Goal: Find contact information: Find contact information

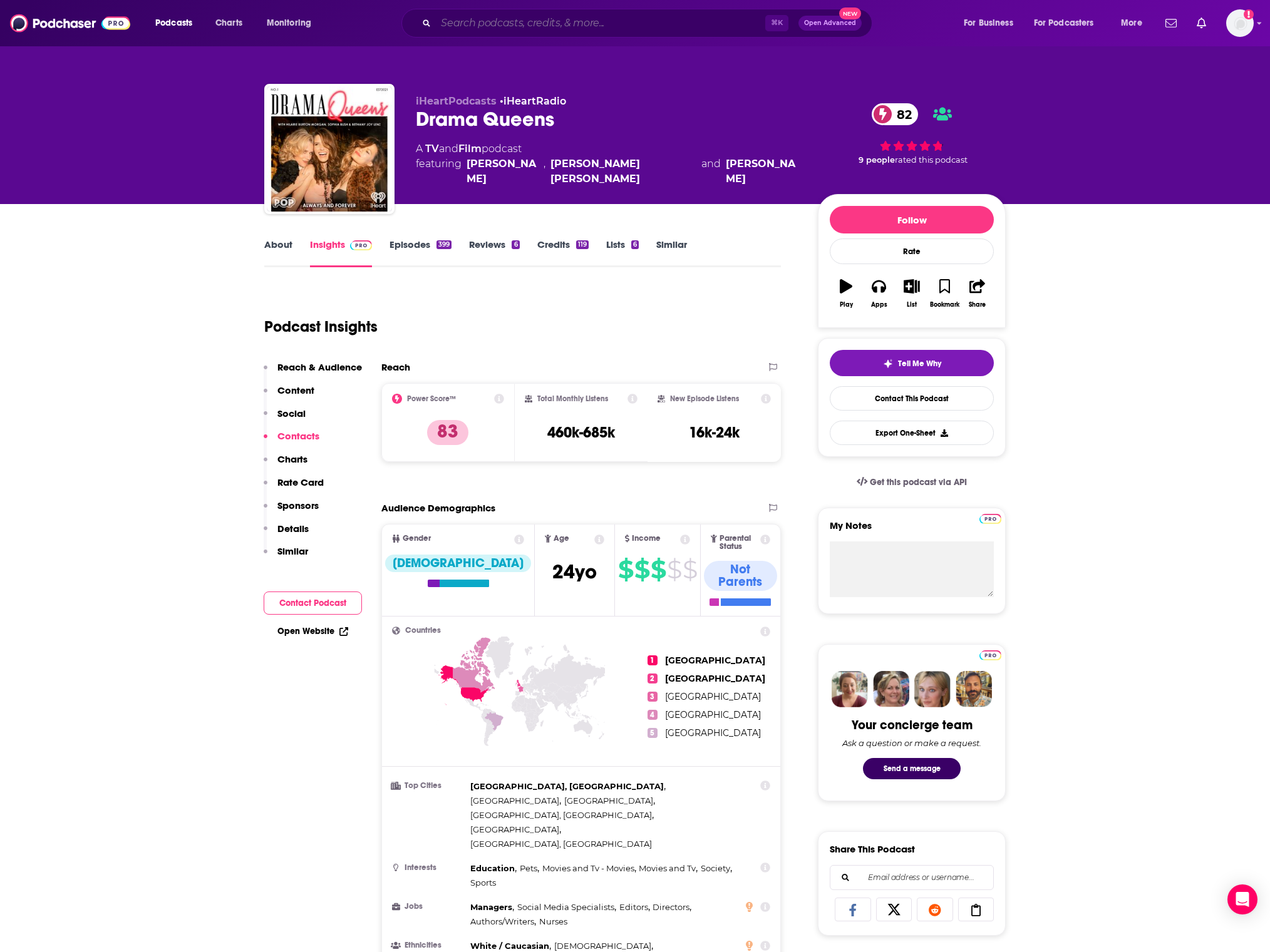
click at [678, 24] on input "Search podcasts, credits, & more..." at bounding box center [600, 24] width 330 height 20
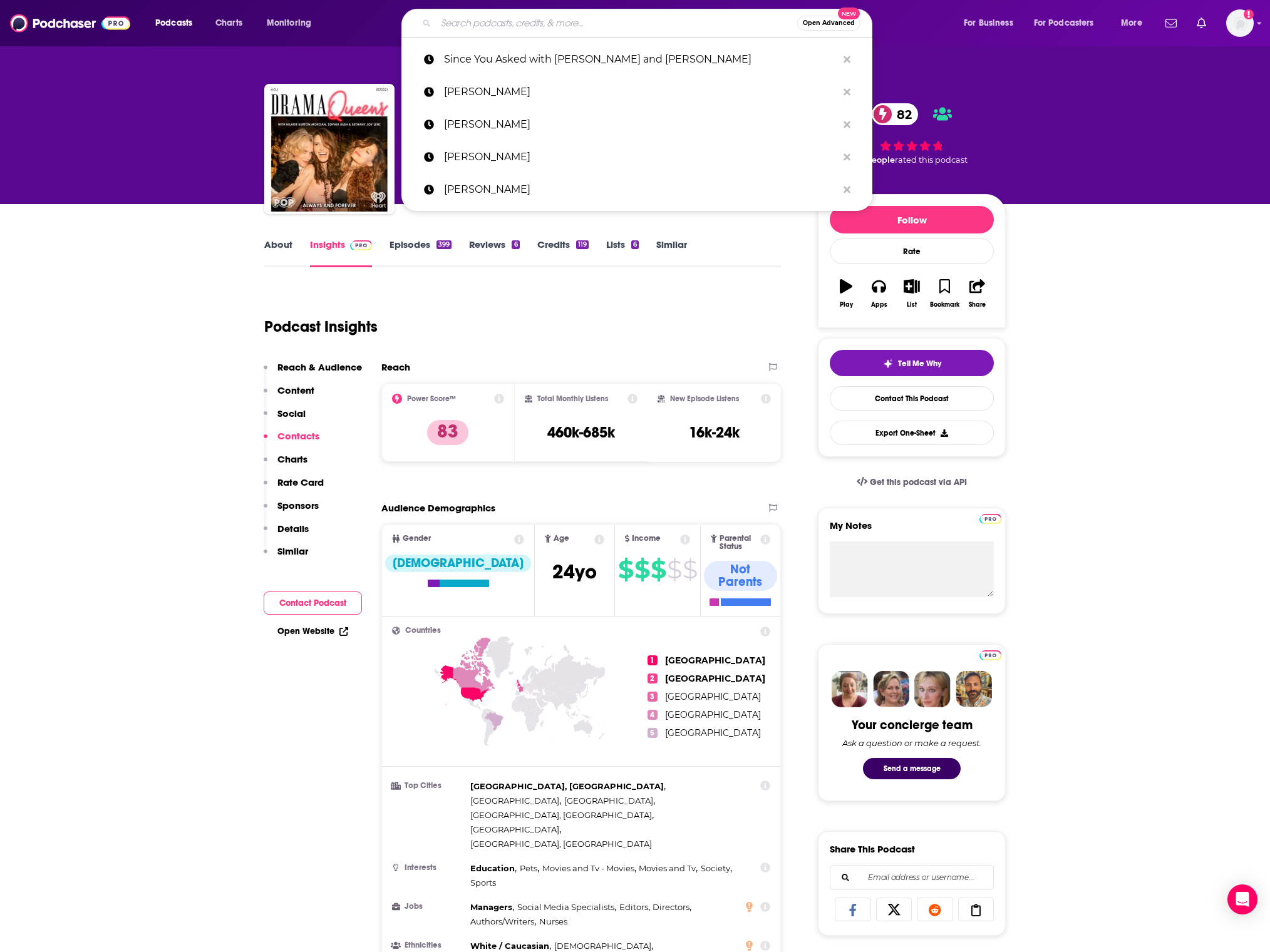
paste input "The [PERSON_NAME] Show"
type input "The [PERSON_NAME] Show"
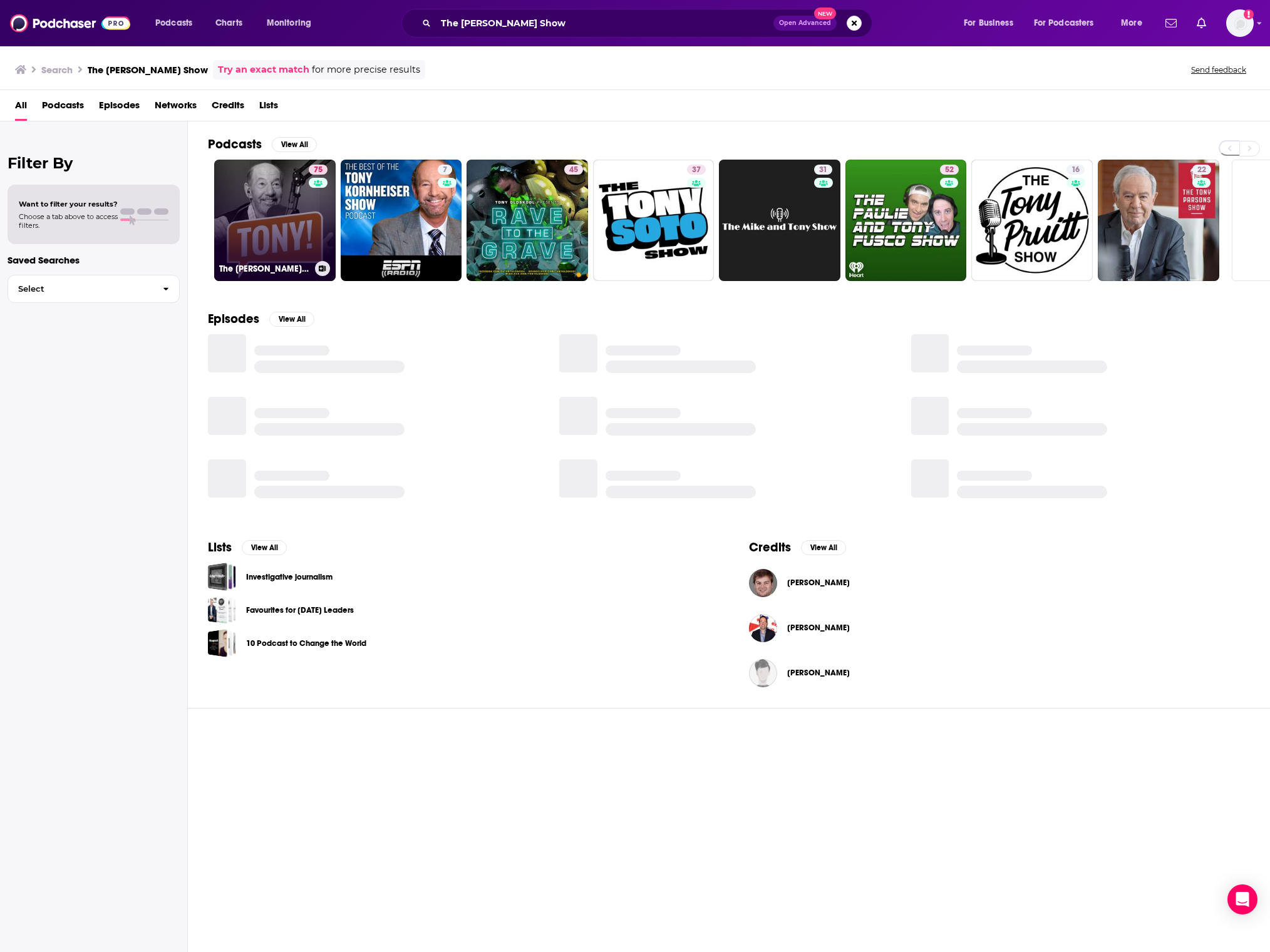
click at [299, 233] on link "75 The [PERSON_NAME] Show" at bounding box center [275, 220] width 121 height 121
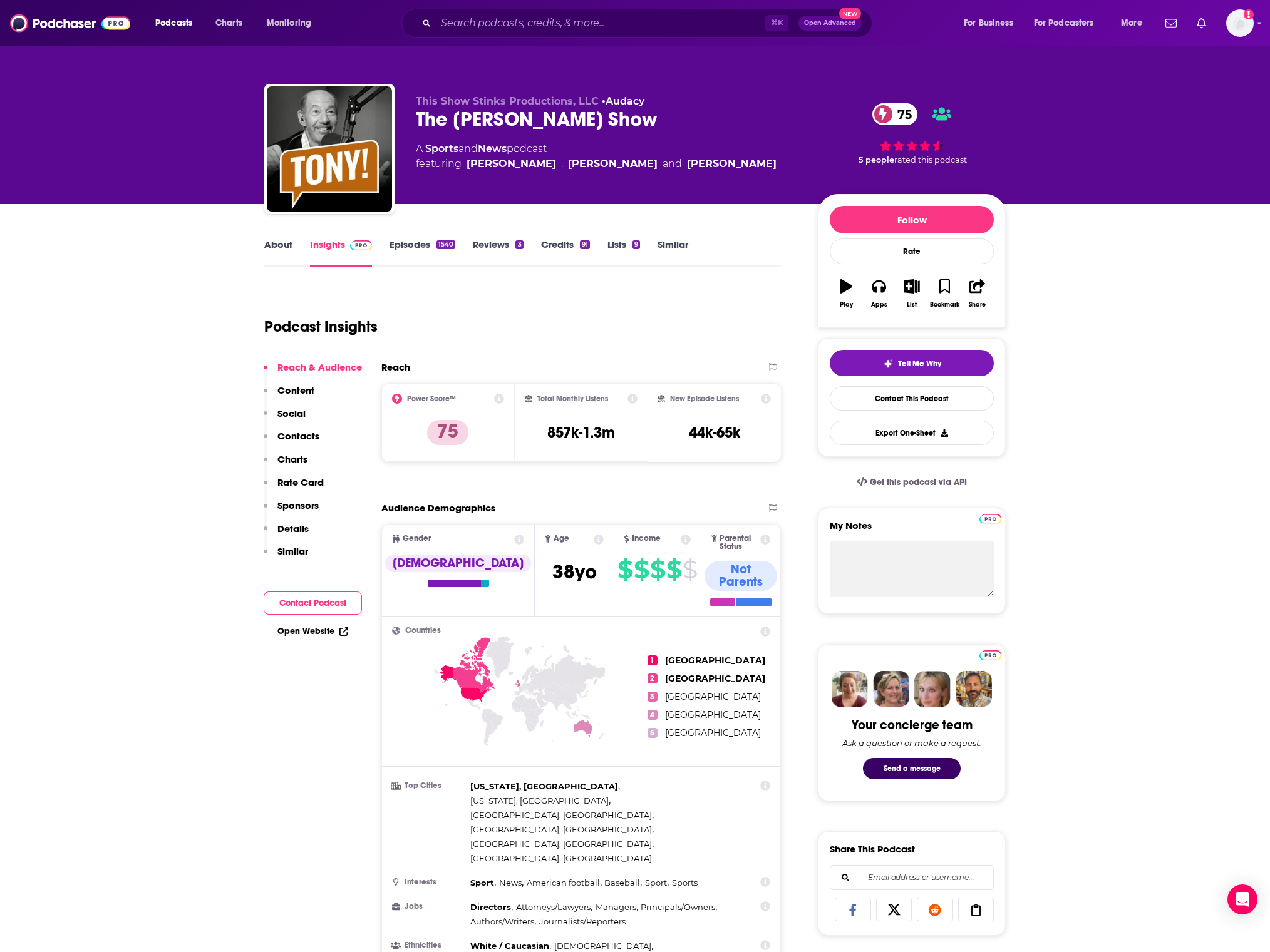
click at [410, 240] on link "Episodes 1540" at bounding box center [422, 253] width 66 height 29
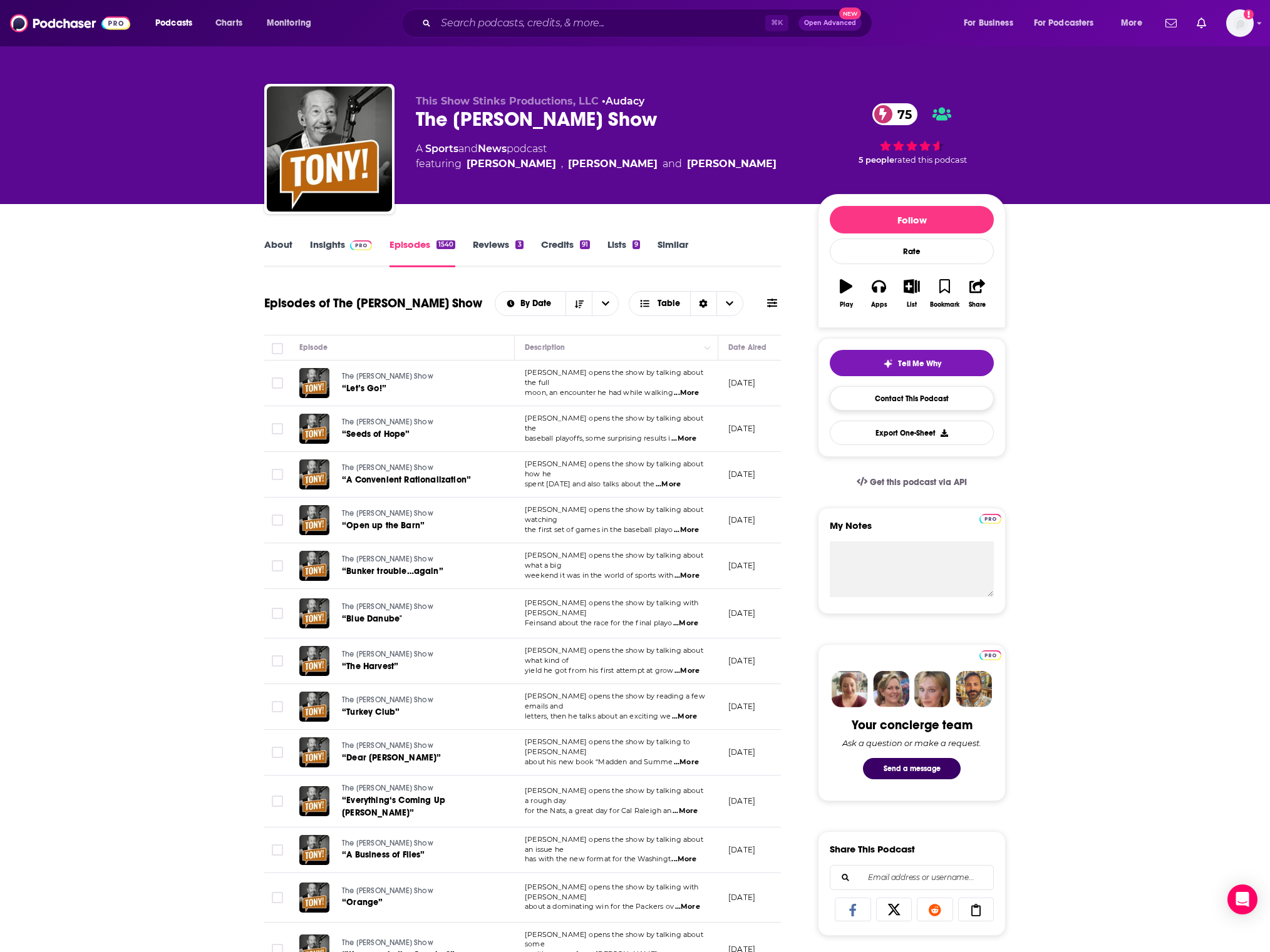
click at [913, 405] on link "Contact This Podcast" at bounding box center [912, 398] width 164 height 24
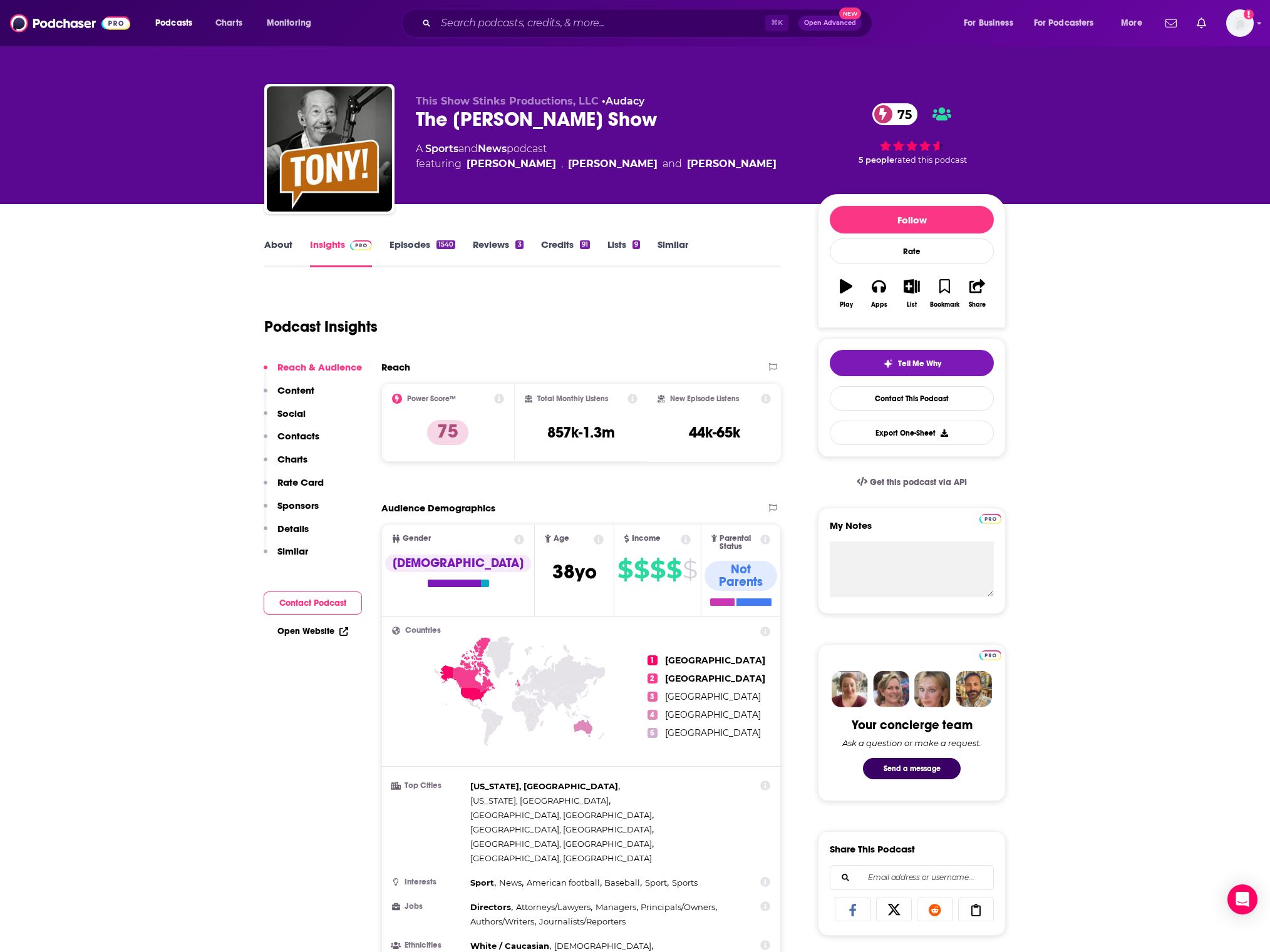
click at [494, 123] on div "The [PERSON_NAME] Show 75" at bounding box center [606, 119] width 382 height 24
drag, startPoint x: 494, startPoint y: 123, endPoint x: 485, endPoint y: 118, distance: 10.3
click at [494, 123] on div "The [PERSON_NAME] Show 75" at bounding box center [606, 119] width 382 height 24
click at [485, 118] on div "The [PERSON_NAME] Show 75" at bounding box center [606, 119] width 382 height 24
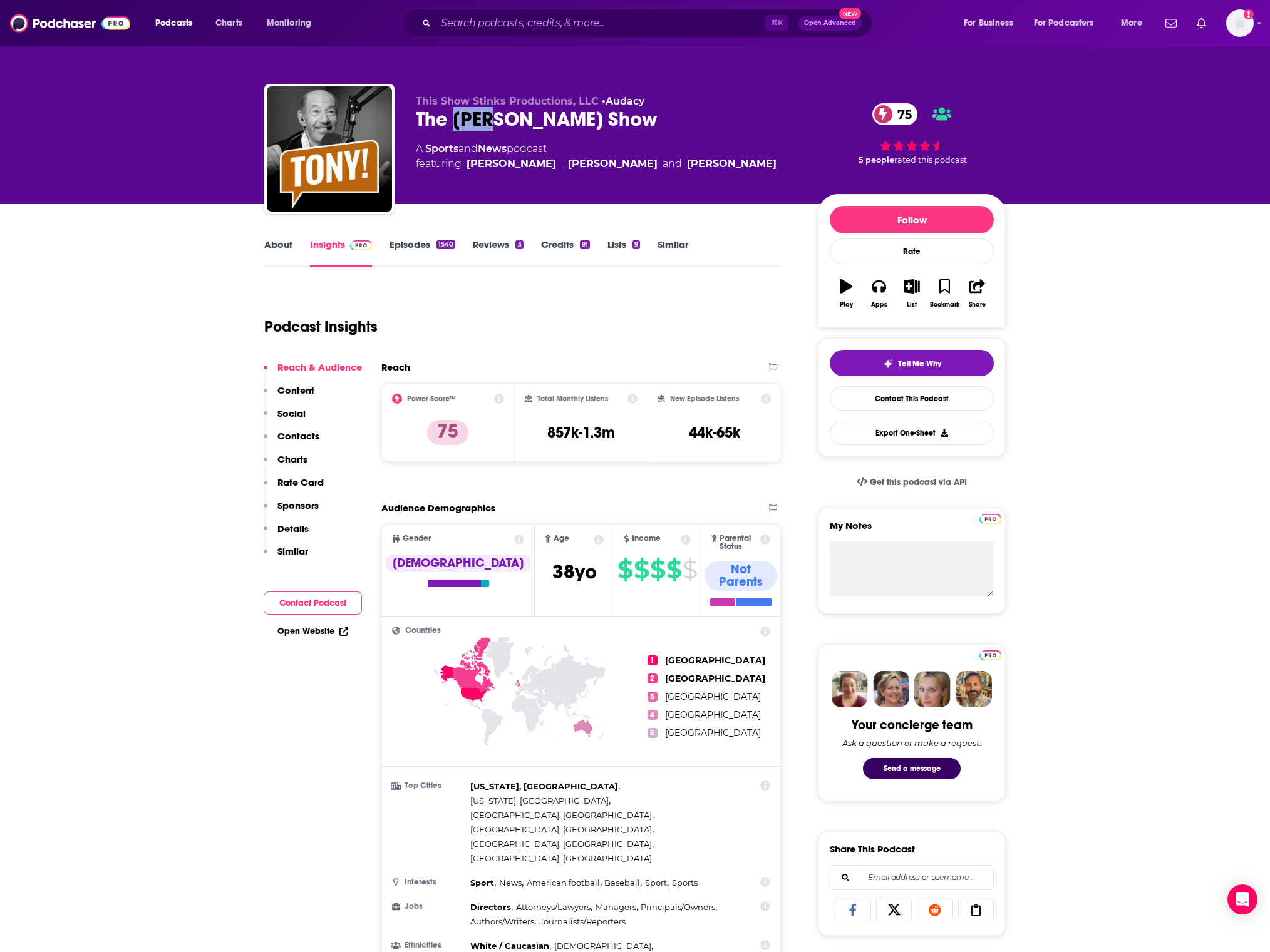
click at [485, 118] on div "The [PERSON_NAME] Show 75" at bounding box center [606, 119] width 382 height 24
